Goal: Check status: Check status

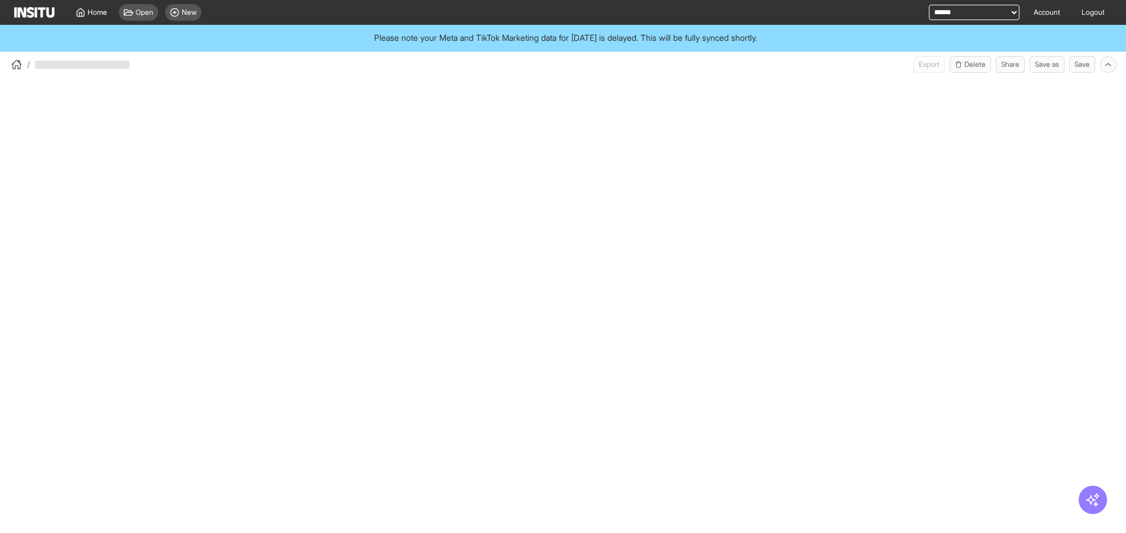
select select "**"
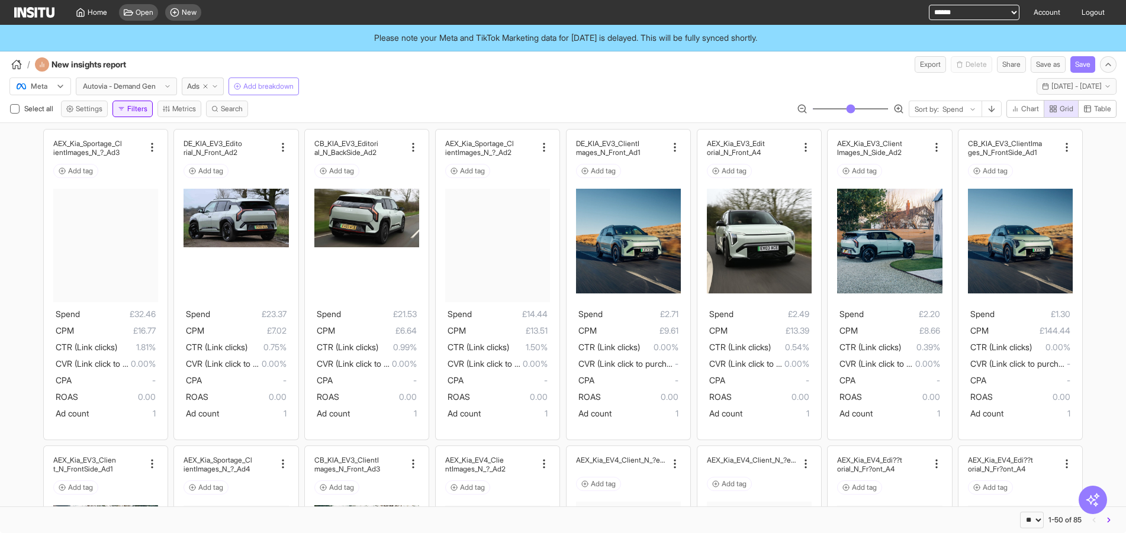
click at [129, 110] on button "Filters" at bounding box center [132, 109] width 40 height 17
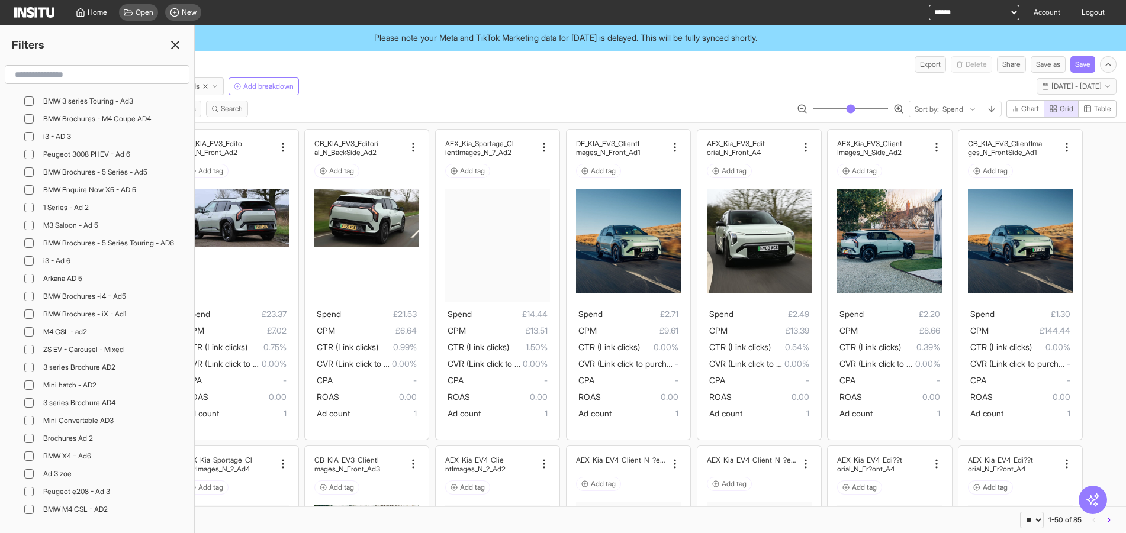
scroll to position [1835, 0]
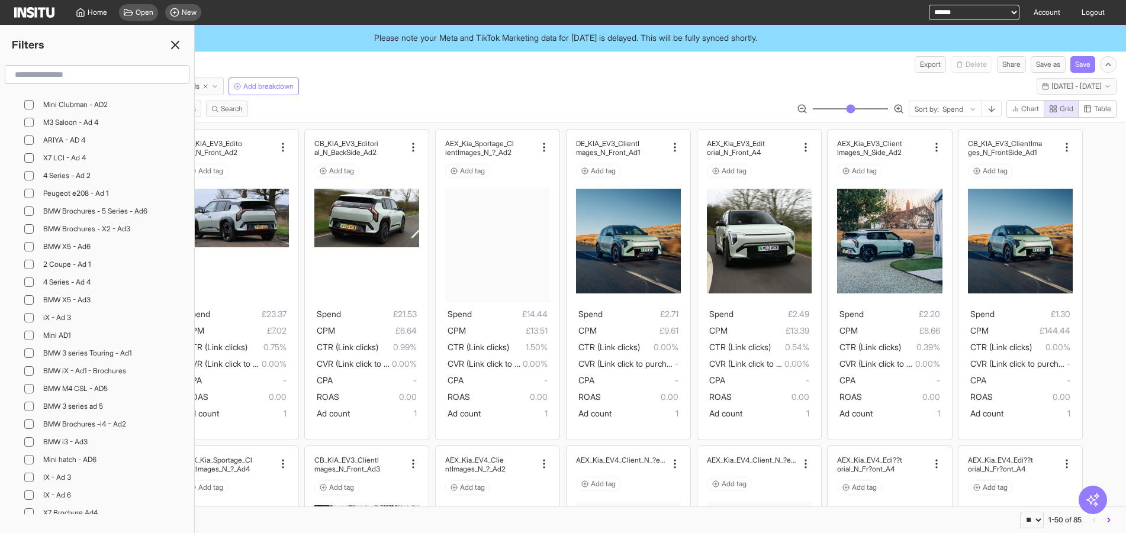
click at [144, 78] on input "text" at bounding box center [97, 74] width 174 height 21
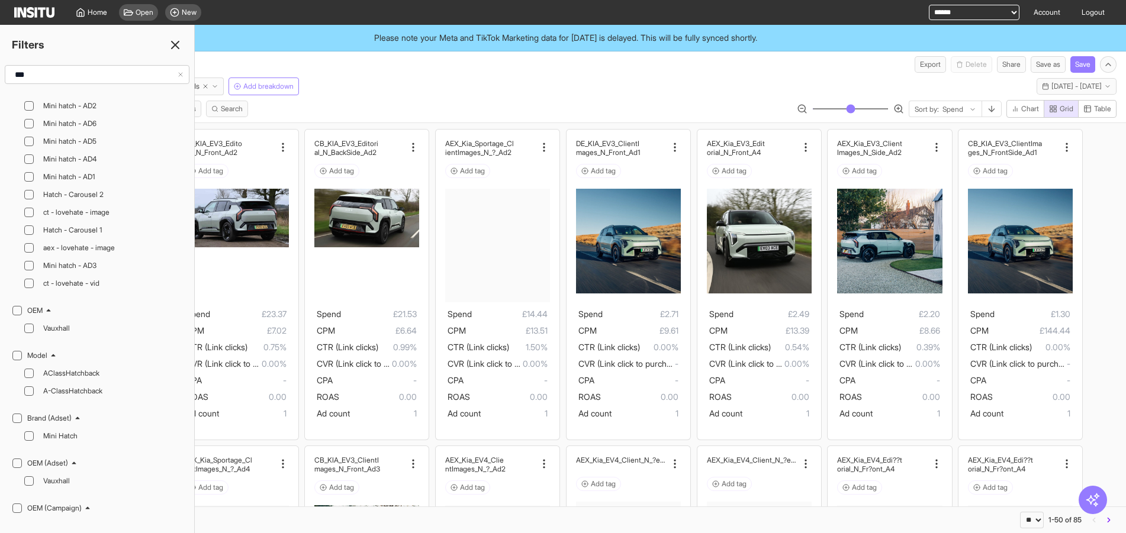
scroll to position [0, 0]
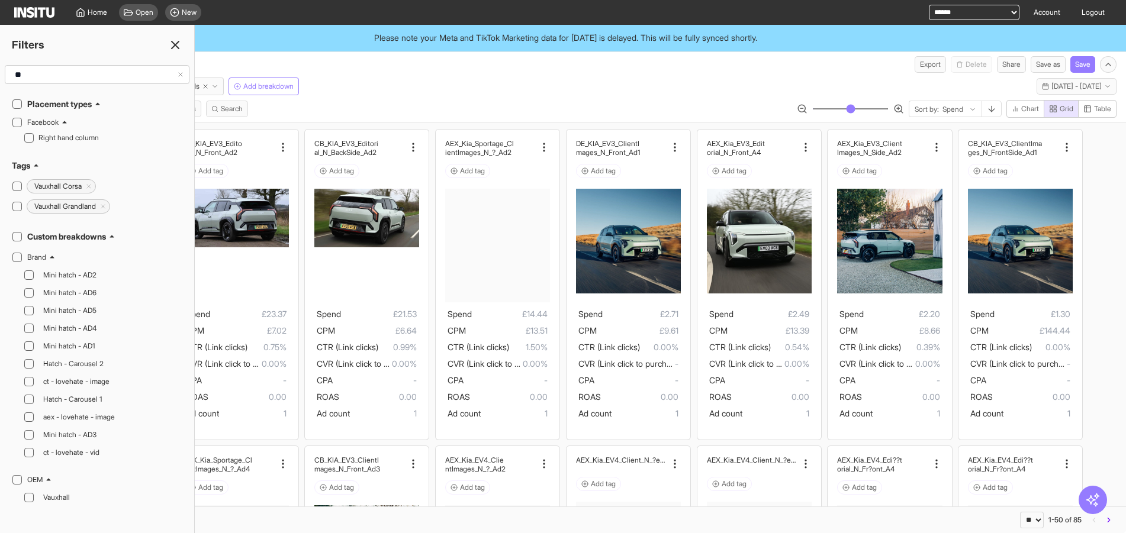
type input "*"
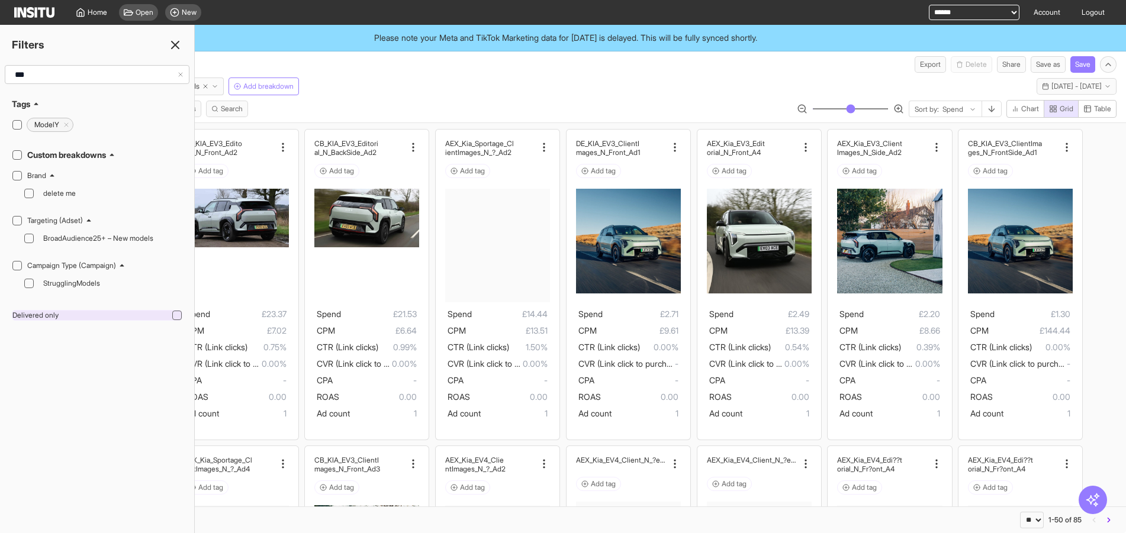
type input "***"
click at [181, 316] on div at bounding box center [176, 315] width 9 height 9
click at [177, 44] on icon at bounding box center [175, 45] width 14 height 14
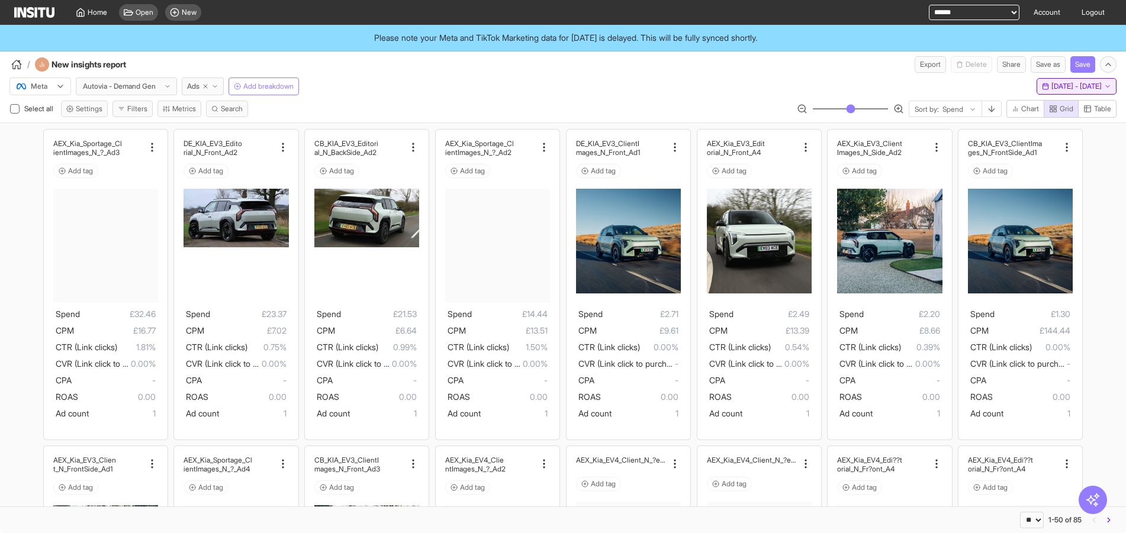
click at [1061, 90] on span "Yesterday - Thu 25 Sep, 2025" at bounding box center [1076, 86] width 50 height 9
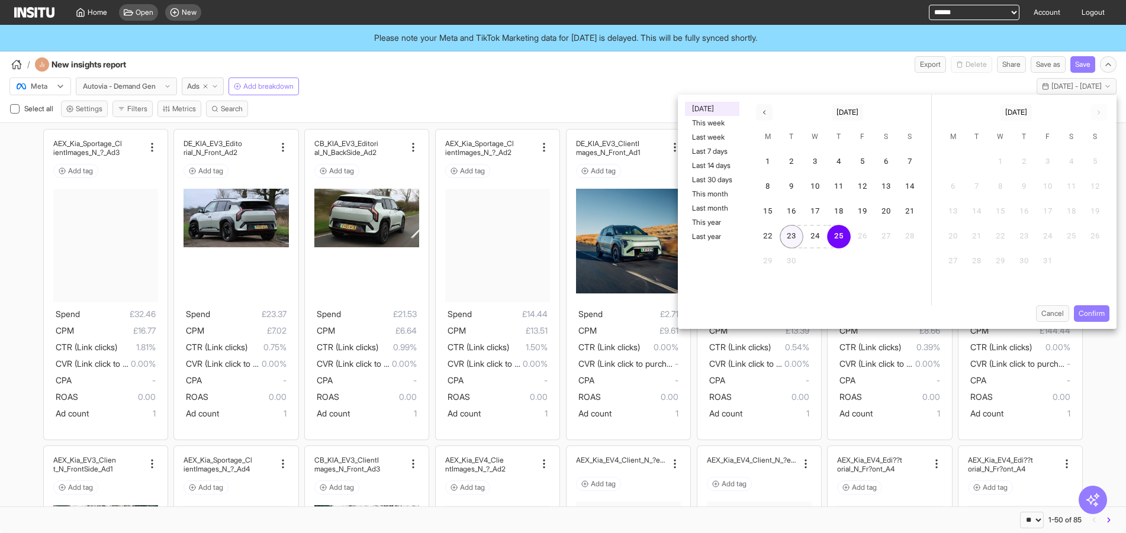
click at [786, 234] on button "23" at bounding box center [792, 237] width 24 height 24
click at [1079, 314] on button "Confirm" at bounding box center [1092, 313] width 36 height 17
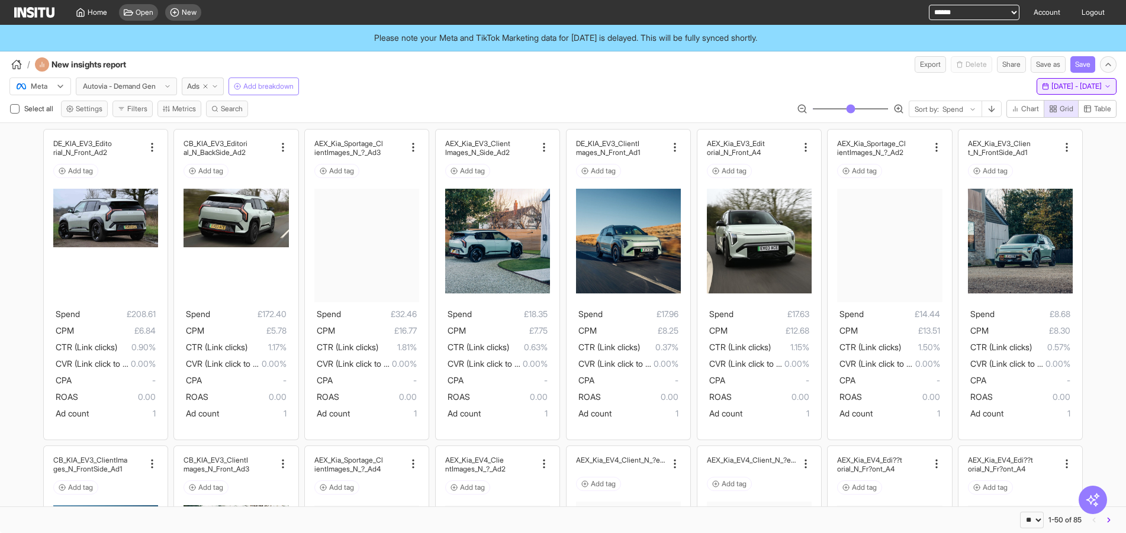
click at [1051, 87] on span "Tue 23 - Thu 25 Sep, 2025" at bounding box center [1076, 86] width 50 height 9
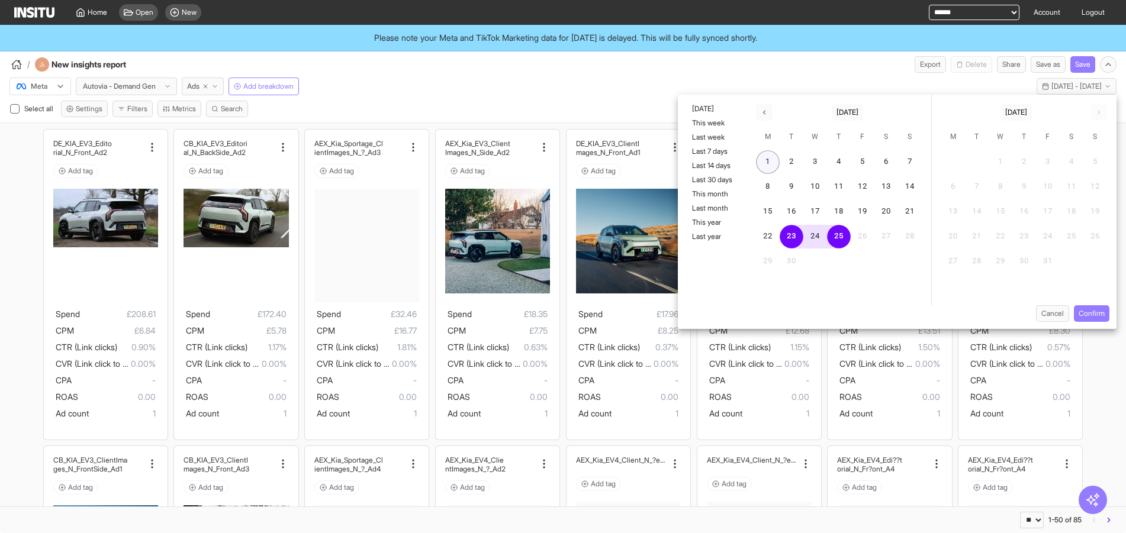
click at [773, 157] on button "1" at bounding box center [768, 162] width 24 height 24
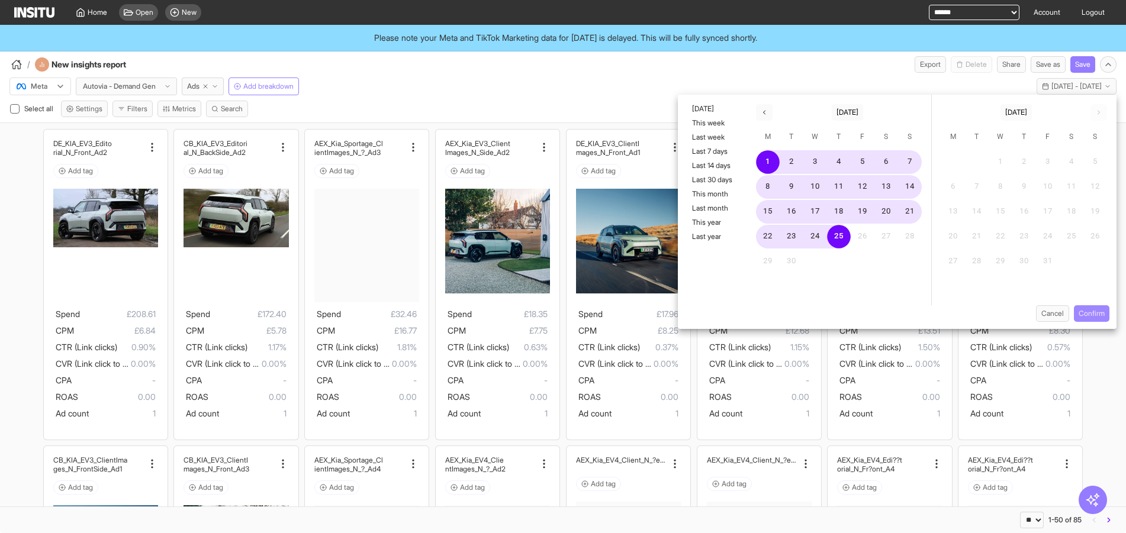
click at [1093, 311] on button "Confirm" at bounding box center [1092, 313] width 36 height 17
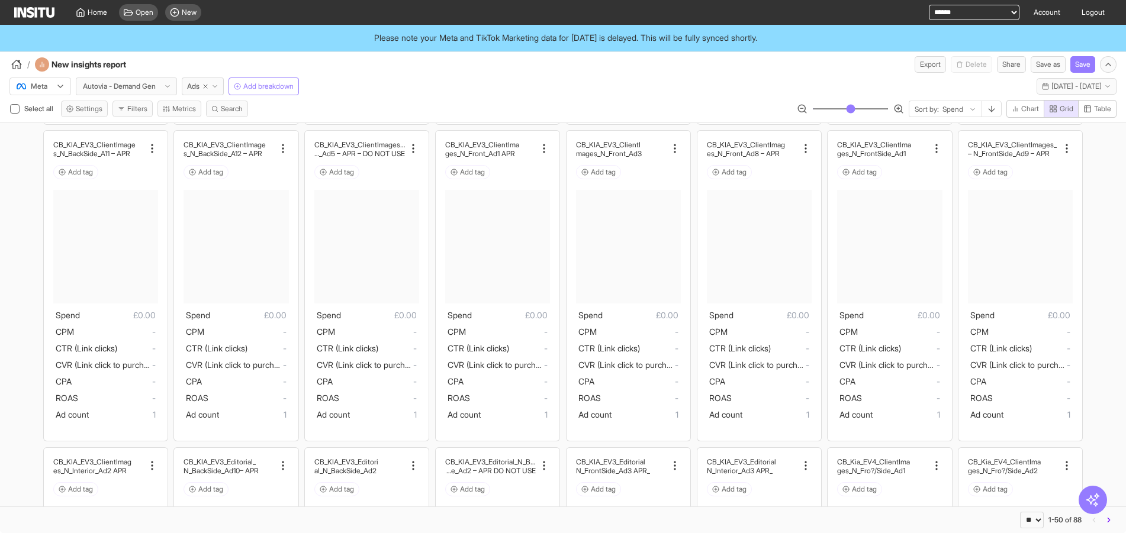
scroll to position [1125, 0]
